Goal: Navigation & Orientation: Find specific page/section

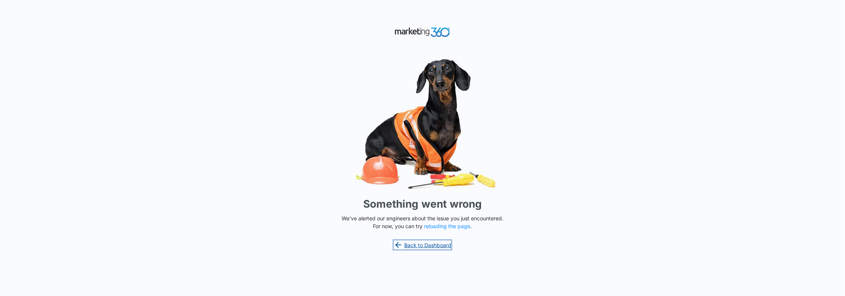
click at [431, 246] on link "Back to Dashboard" at bounding box center [422, 245] width 57 height 9
click at [447, 227] on button "reloading the page" at bounding box center [447, 226] width 46 height 6
